Goal: Check status: Check status

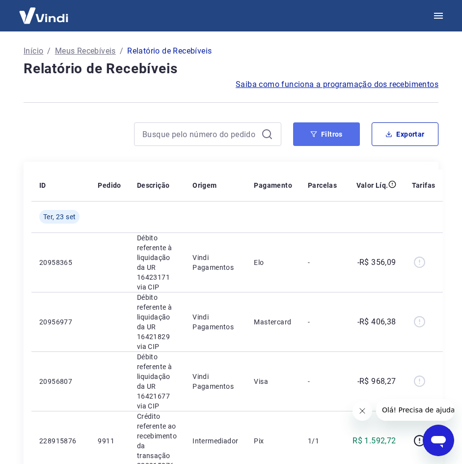
click at [314, 130] on button "Filtros" at bounding box center [326, 134] width 67 height 24
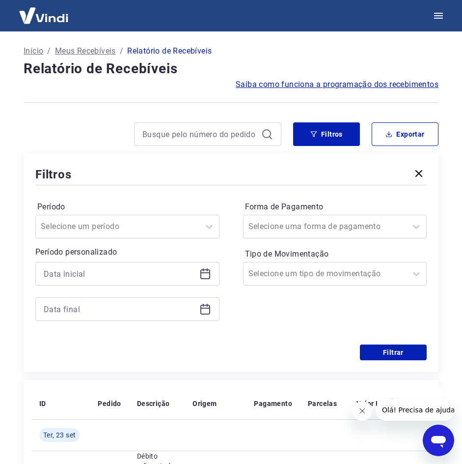
click at [154, 176] on div "Filtros" at bounding box center [230, 174] width 391 height 17
click at [184, 276] on input at bounding box center [120, 273] width 152 height 15
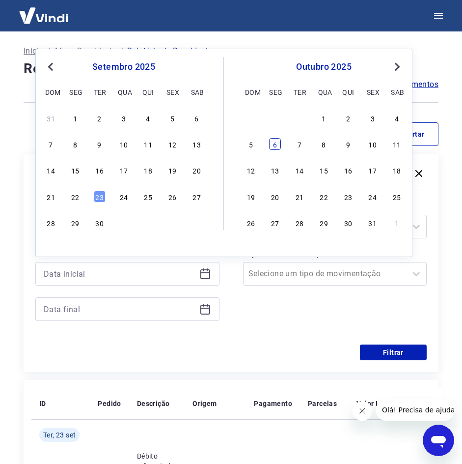
click at [279, 144] on div "6" at bounding box center [275, 144] width 12 height 12
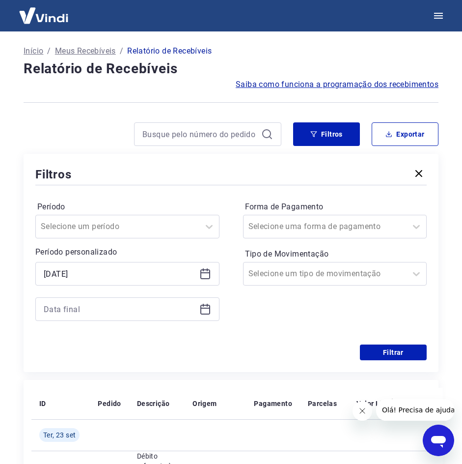
type input "[DATE]"
